Goal: Find contact information: Find contact information

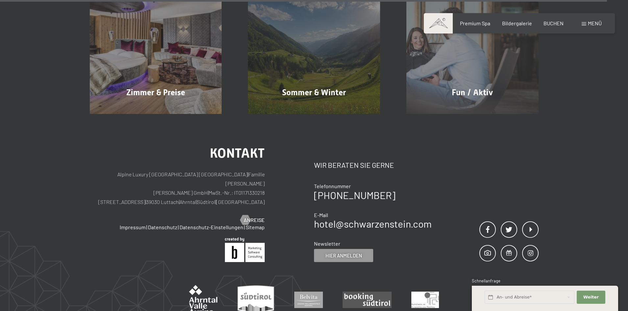
scroll to position [3285, 0]
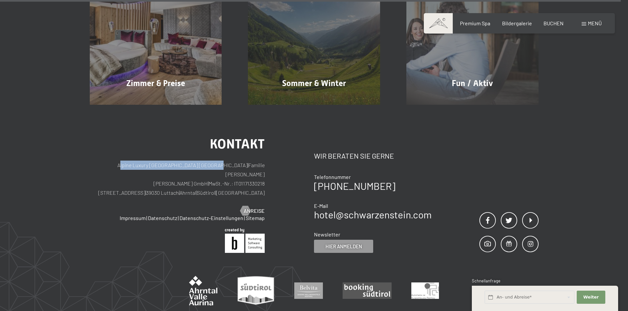
drag, startPoint x: 114, startPoint y: 133, endPoint x: 214, endPoint y: 135, distance: 99.6
click at [214, 161] on p "Alpine Luxury [GEOGRAPHIC_DATA] SCHWARZENSTEIN | Familie [PERSON_NAME] [PERSON_…" at bounding box center [177, 179] width 175 height 37
copy p "Alpine Luxury [GEOGRAPHIC_DATA] [GEOGRAPHIC_DATA]"
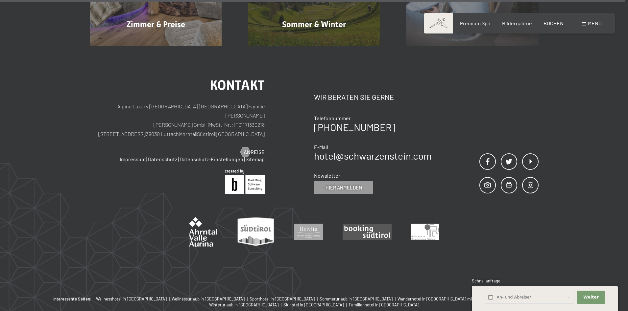
scroll to position [3352, 0]
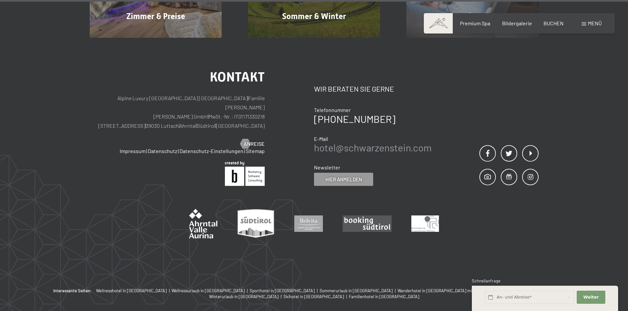
click at [350, 142] on link "hotel@ no-spam. schwarzenstein. no-spam. com" at bounding box center [373, 148] width 118 height 12
